Goal: Find specific page/section: Find specific page/section

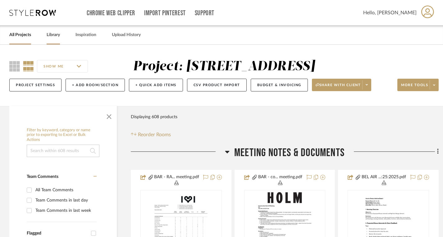
click at [50, 36] on link "Library" at bounding box center [53, 35] width 13 height 8
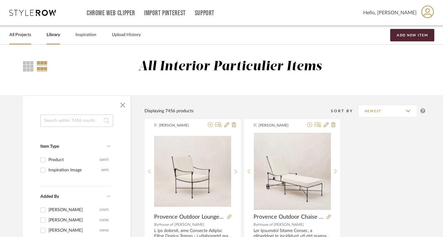
click at [21, 37] on link "All Projects" at bounding box center [20, 35] width 22 height 8
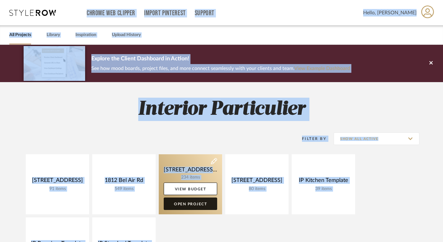
click at [187, 202] on link "Open Project" at bounding box center [190, 203] width 53 height 12
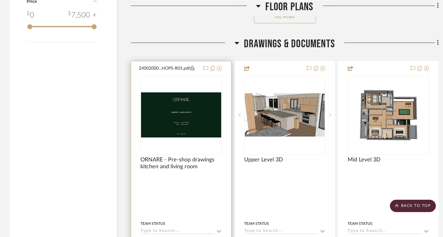
scroll to position [1006, 0]
